Goal: Check status: Check status

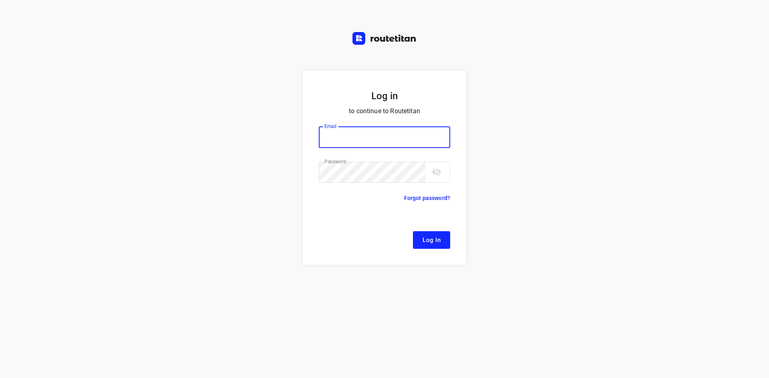
type input "[EMAIL_ADDRESS][DOMAIN_NAME]"
click at [439, 243] on span "Log In" at bounding box center [432, 240] width 18 height 10
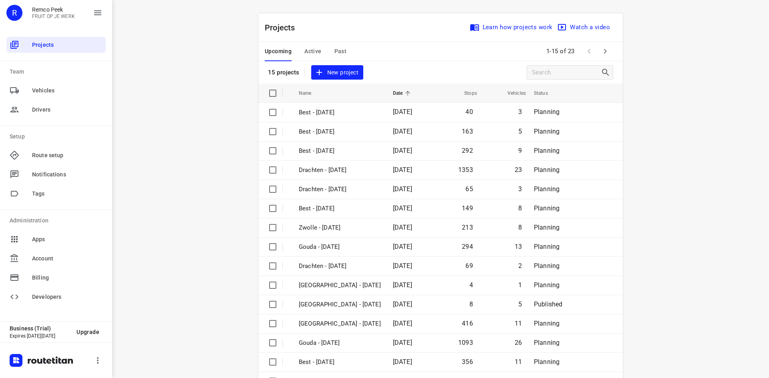
click at [316, 52] on span "Active" at bounding box center [312, 51] width 17 height 10
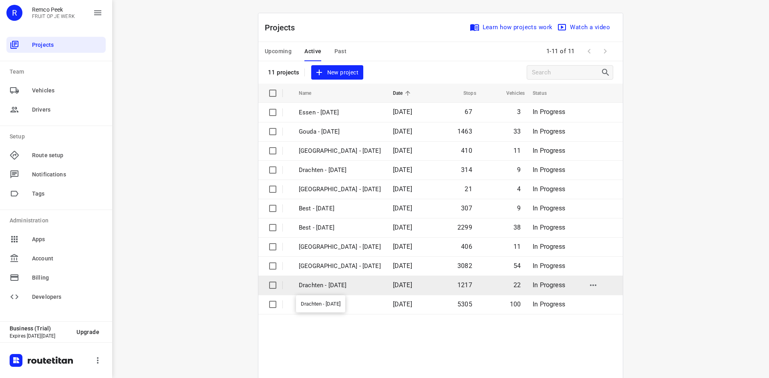
click at [340, 284] on p "Drachten - [DATE]" at bounding box center [340, 285] width 82 height 9
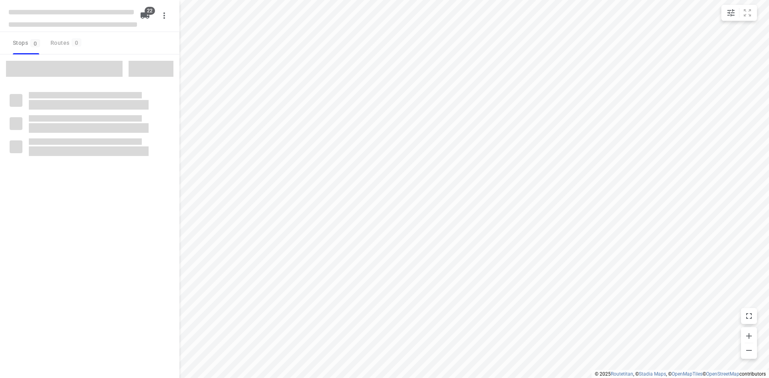
checkbox input "true"
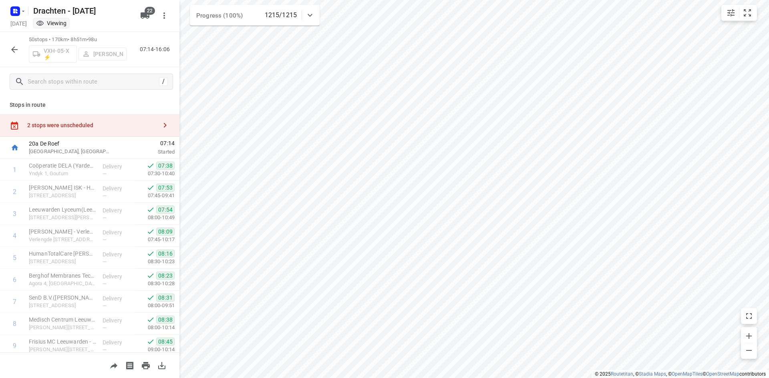
click at [172, 147] on div "i © 2025 Routetitan , © Stadia Maps , © OpenMapTiles © OpenStreetMap contributo…" at bounding box center [384, 189] width 769 height 378
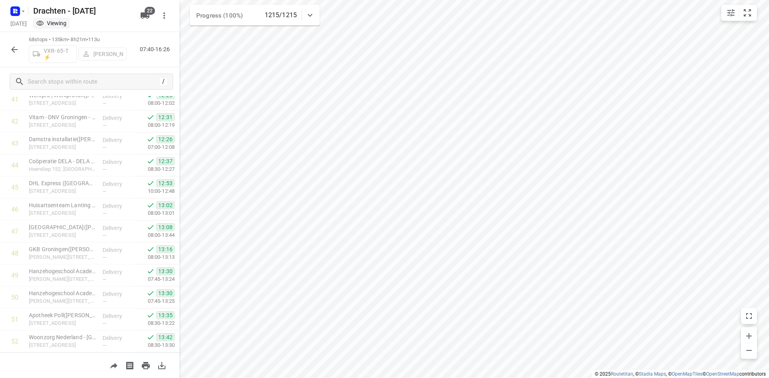
scroll to position [1326, 0]
